Goal: Find specific page/section: Find specific page/section

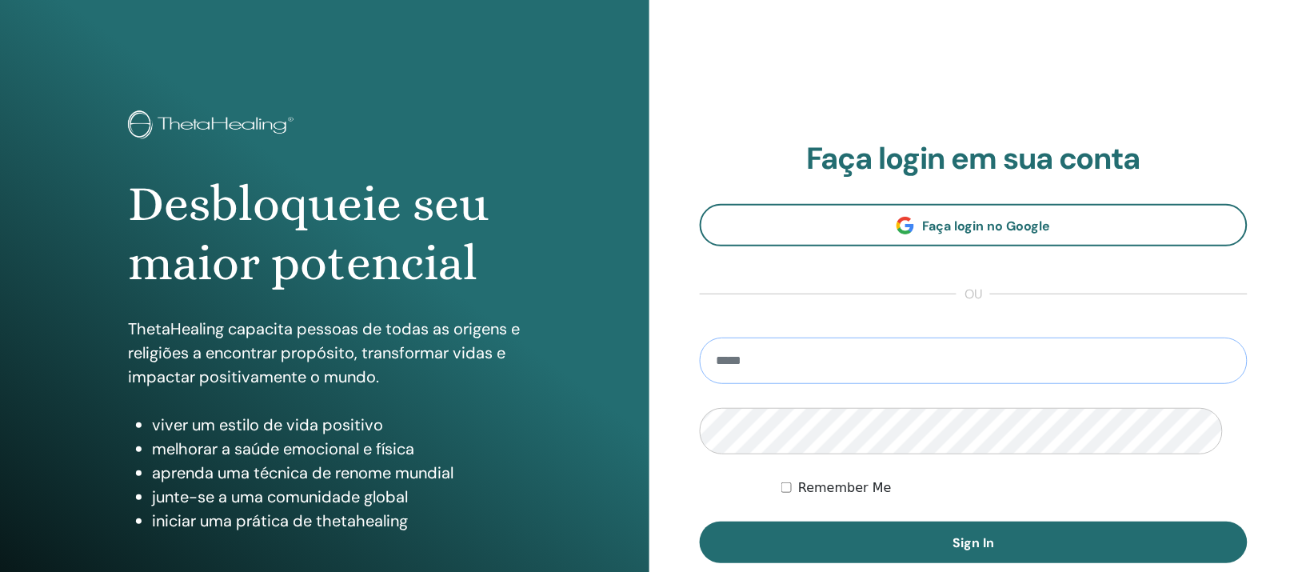
scroll to position [200, 0]
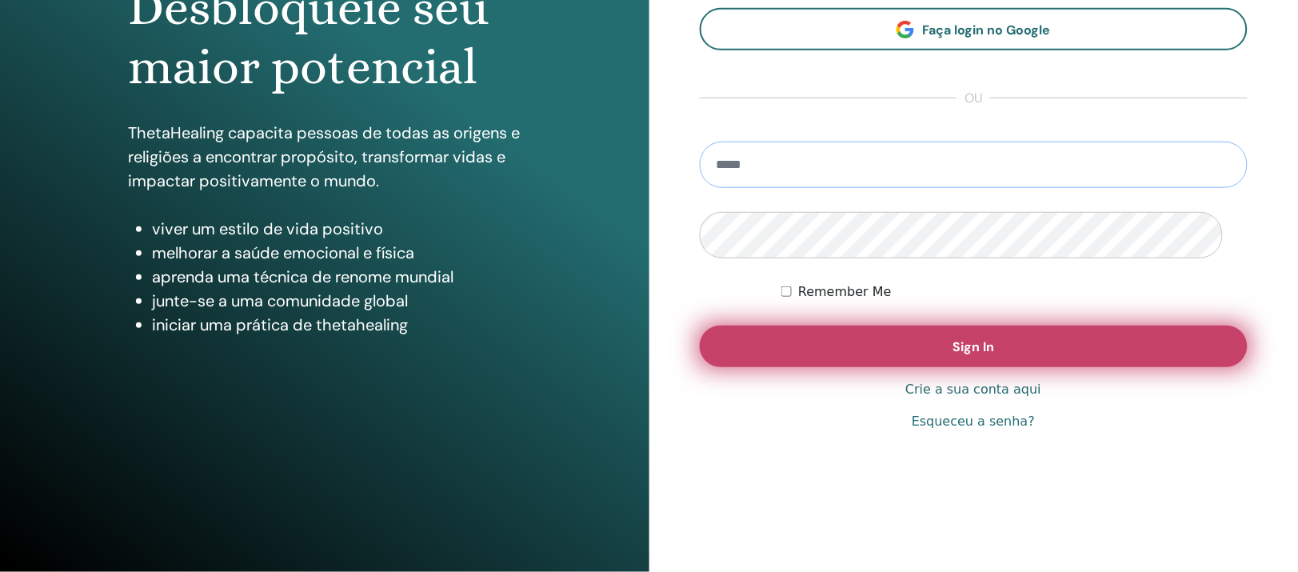
type input "**********"
click at [936, 367] on button "Sign In" at bounding box center [974, 346] width 549 height 42
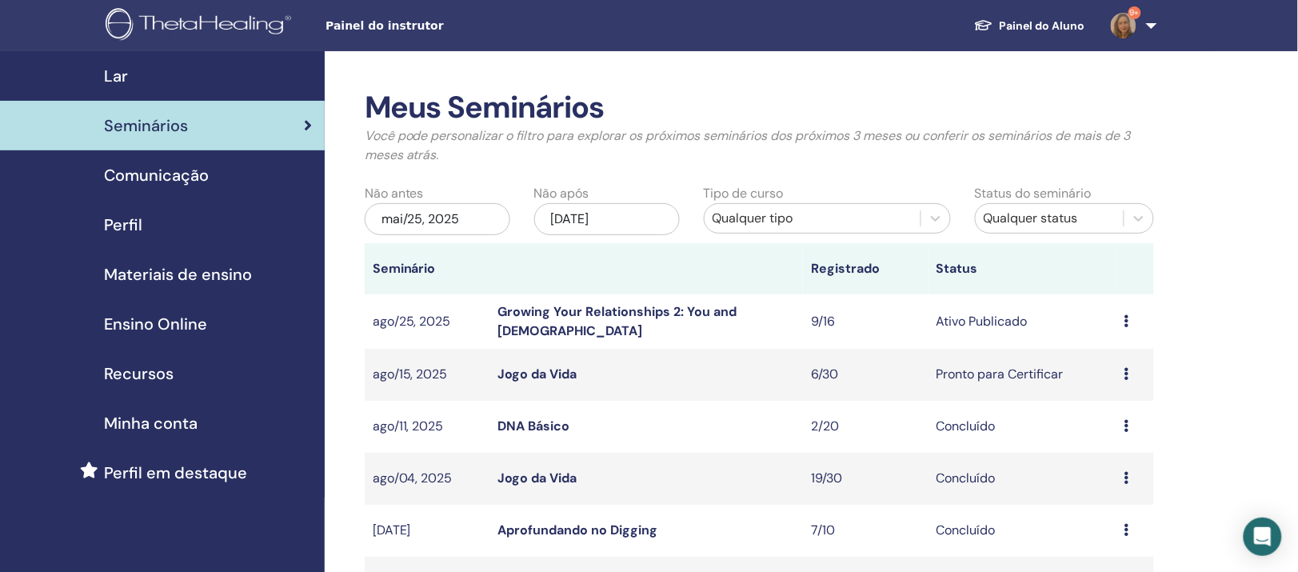
click at [643, 339] on link "Growing Your Relationships 2: You and [DEMOGRAPHIC_DATA]" at bounding box center [616, 321] width 239 height 36
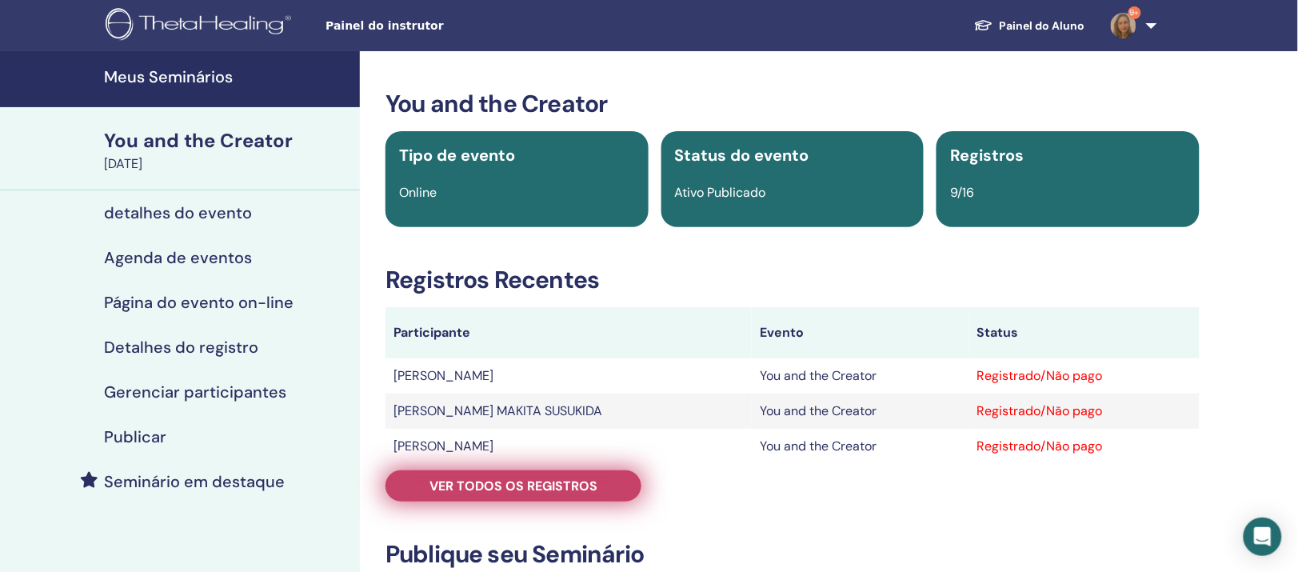
click at [485, 501] on link "Ver todos os registros" at bounding box center [513, 485] width 256 height 31
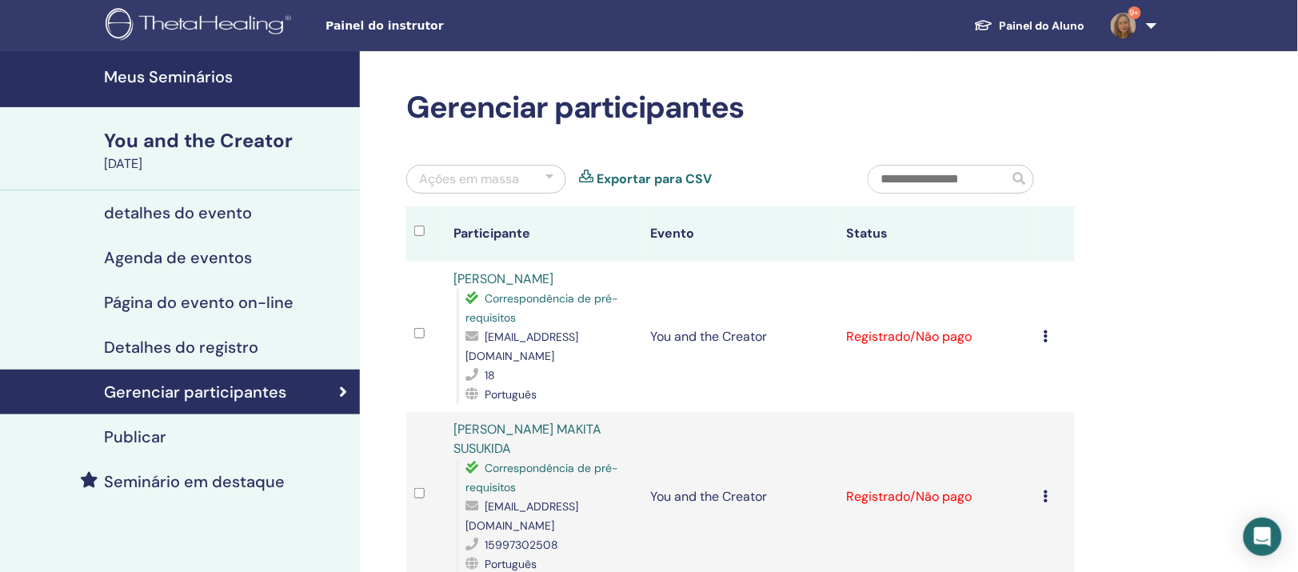
click at [145, 86] on h4 "Meus Seminários" at bounding box center [227, 76] width 246 height 19
